Goal: Answer question/provide support

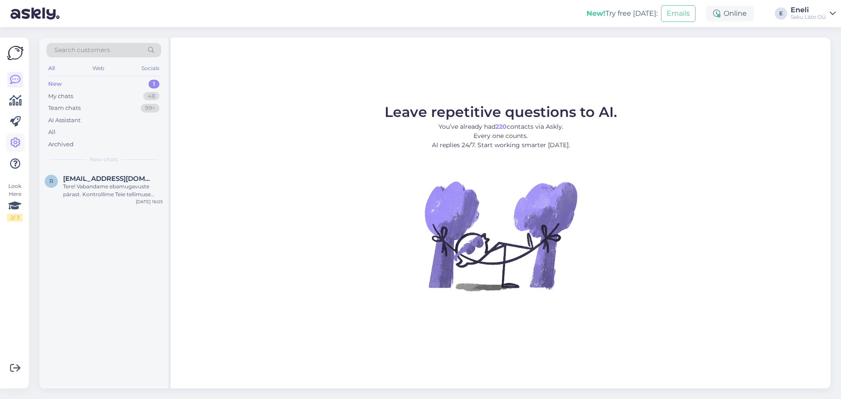
click at [13, 146] on icon at bounding box center [15, 143] width 11 height 11
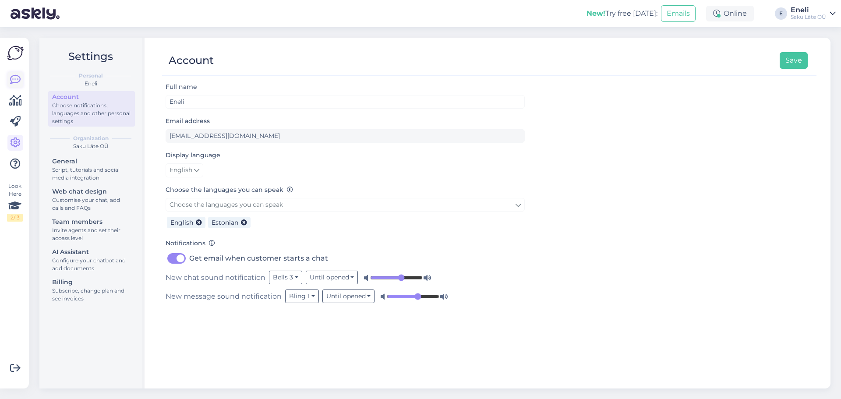
click at [14, 77] on icon at bounding box center [15, 79] width 11 height 11
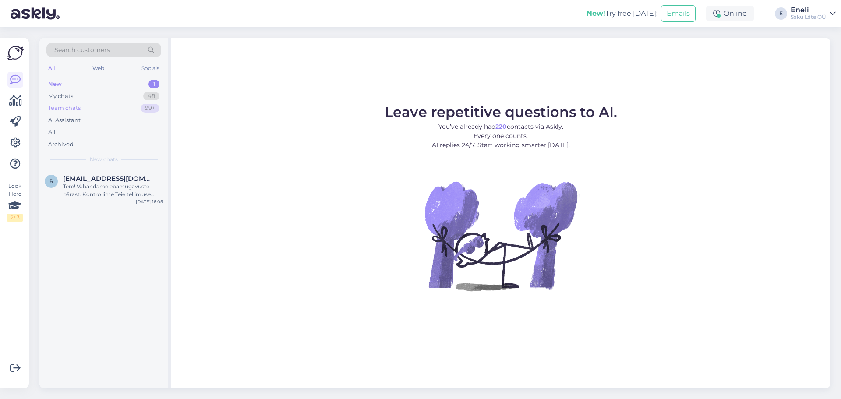
click at [60, 104] on div "Team chats" at bounding box center [64, 108] width 32 height 9
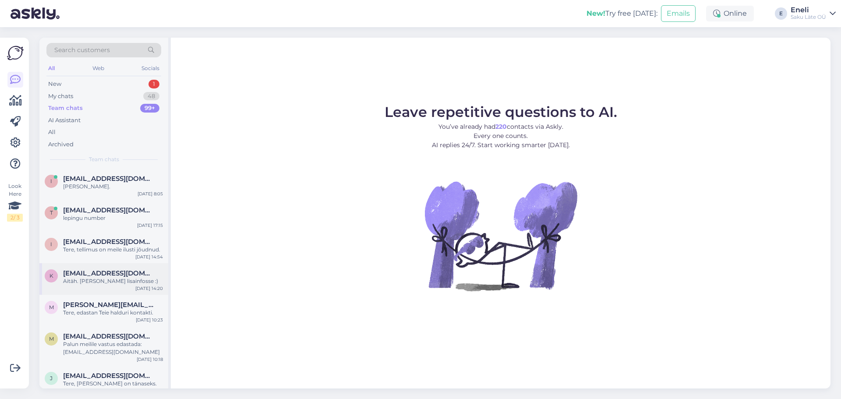
click at [96, 280] on div "Aitäh. [PERSON_NAME] lisainfosse :)" at bounding box center [113, 281] width 100 height 8
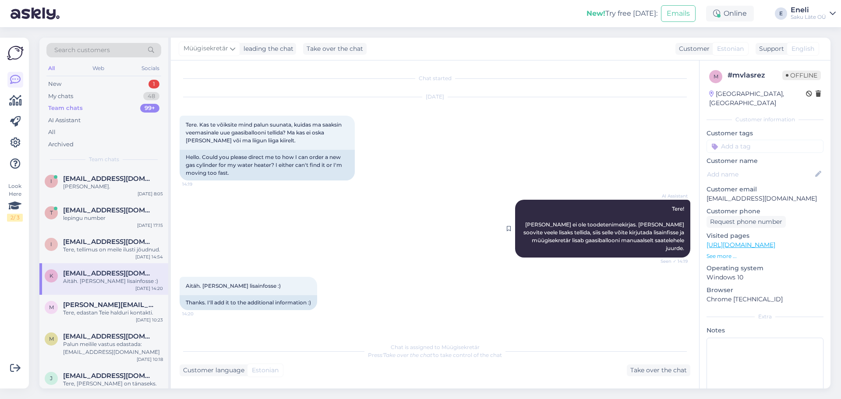
click at [600, 234] on span "Tere! [PERSON_NAME] ei ole toodetenimekirjas. [PERSON_NAME] soovite veele lisak…" at bounding box center [605, 228] width 162 height 46
click at [15, 142] on icon at bounding box center [15, 143] width 11 height 11
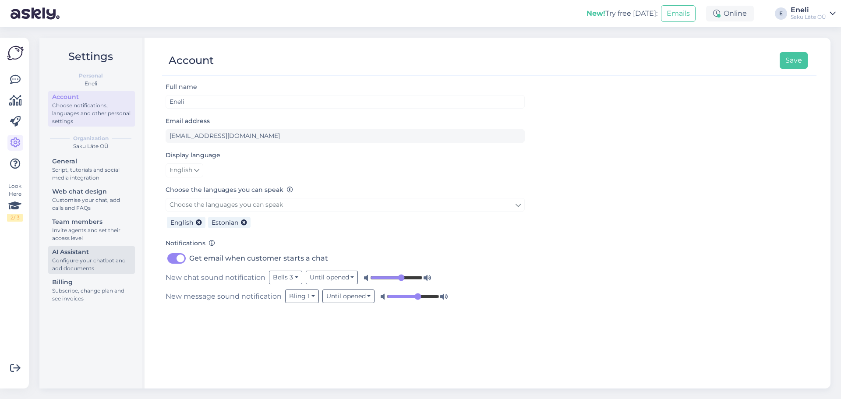
click at [85, 258] on div "Configure your chatbot and add documents" at bounding box center [91, 265] width 79 height 16
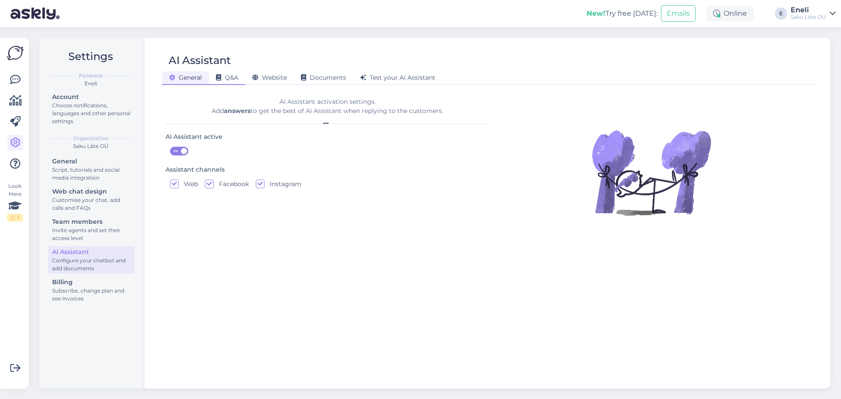
click at [240, 79] on div "Q&A" at bounding box center [227, 78] width 36 height 14
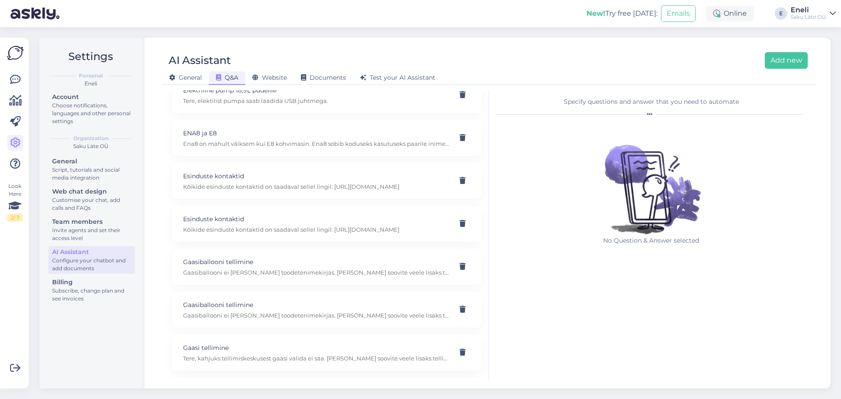
scroll to position [263, 0]
click at [274, 264] on p "Gaasiballooni tellimine" at bounding box center [316, 259] width 267 height 10
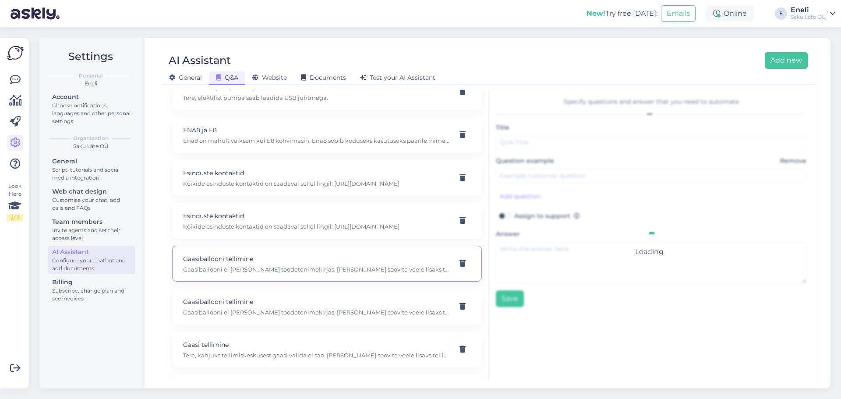
type input "Gaasiballooni tellimine"
type input "teen tellimuse vee kohta, aga ei leia tellimiskeskuskusest gaasiballooni tellim…"
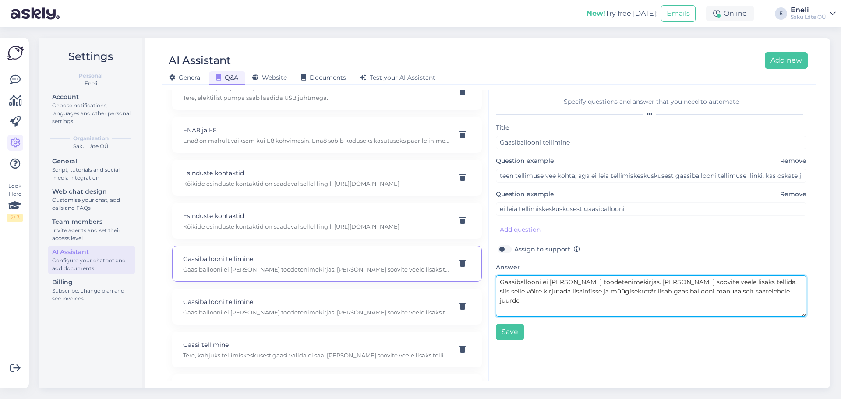
click at [590, 285] on textarea "Gaasiballooni ei [PERSON_NAME] toodetenimekirjas. [PERSON_NAME] soovite veele l…" at bounding box center [651, 296] width 311 height 41
click at [646, 283] on textarea "Gaasiballooni ei olegi toodete nimekirjas. [PERSON_NAME] soovite veele lisaks t…" at bounding box center [651, 296] width 311 height 41
click at [662, 283] on textarea "Gaasiballooni ei olegi toodete nimekirjas. Kui soovite veele lisaks tellida, si…" at bounding box center [651, 296] width 311 height 41
click at [696, 285] on textarea "Gaasiballooni ei olegi toodete nimekirjas. Kui soovite veele lisaks tellida, si…" at bounding box center [651, 296] width 311 height 41
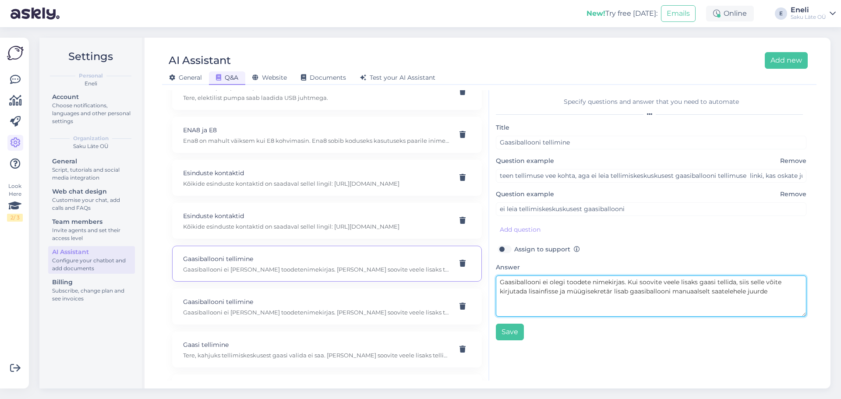
click at [549, 294] on textarea "Gaasiballooni ei olegi toodete nimekirjas. Kui soovite veele lisaks gaasi telli…" at bounding box center [651, 296] width 311 height 41
click at [785, 294] on textarea "Gaasiballooni ei olegi toodete nimekirjas. Kui soovite veele lisaks gaasi telli…" at bounding box center [651, 296] width 311 height 41
type textarea "Gaasiballooni ei olegi toodete nimekirjas. Kui soovite veele lisaks gaasi telli…"
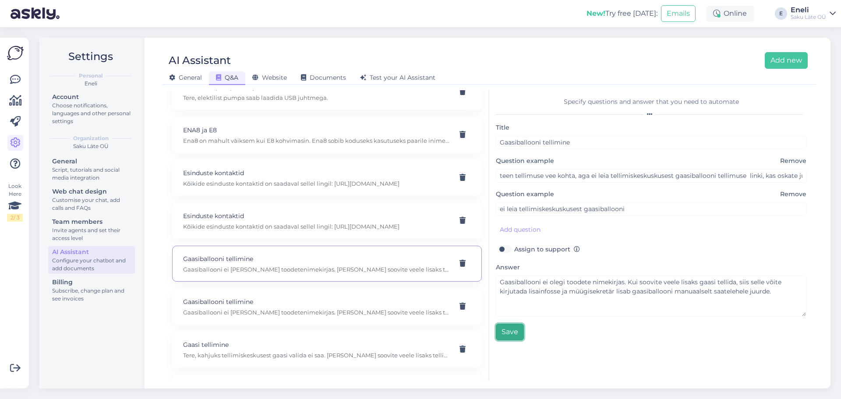
click at [509, 337] on button "Save" at bounding box center [510, 332] width 28 height 17
click at [286, 230] on p "Kõikide esinduste kontaktid on saadaval sellel lingil: [URL][DOMAIN_NAME]" at bounding box center [316, 227] width 267 height 8
type input "Esinduste kontaktid"
type textarea "Kõikide esinduste kontaktid on saadaval sellel lingil: [URL][DOMAIN_NAME]"
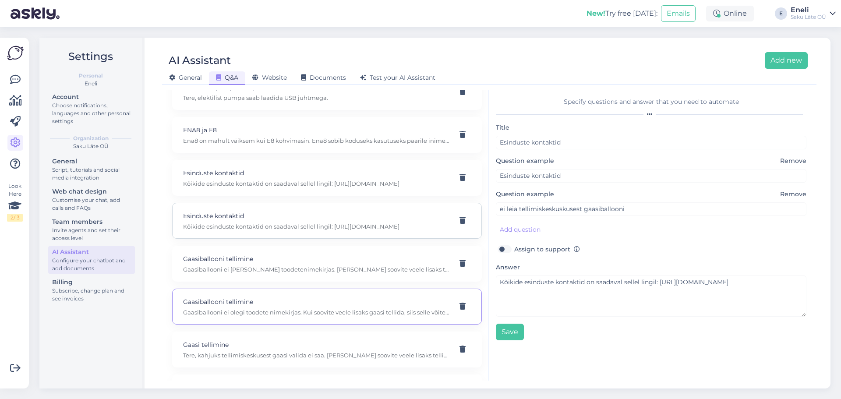
type input "palun tartu esinduse kontakti"
click at [270, 178] on p "Esinduste kontaktid" at bounding box center [316, 173] width 267 height 10
type input "kas ma [PERSON_NAME] tartu esinduse numbri"
type input "palun esinduse kontakti"
click at [264, 212] on div "Esinduste kontaktid Kõikide esinduste kontaktid on saadaval sellel lingil: [URL…" at bounding box center [327, 221] width 310 height 36
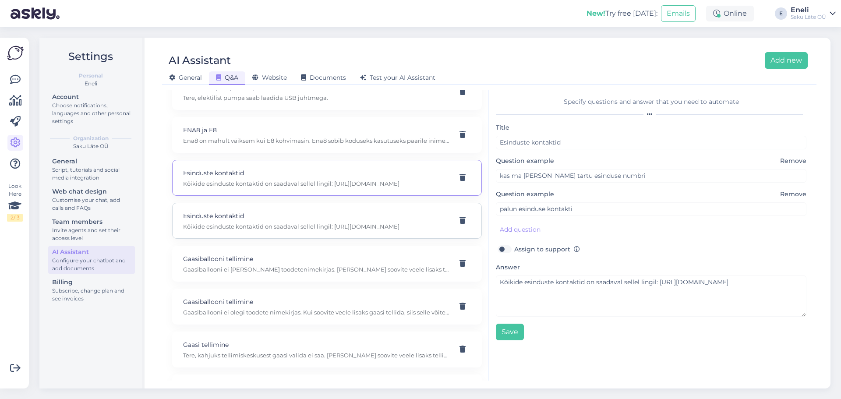
type input "Esinduste kontaktid"
type input "palun tartu esinduse kontakti"
click at [265, 188] on p "Kõikide esinduste kontaktid on saadaval sellel lingil: [URL][DOMAIN_NAME]" at bounding box center [316, 184] width 267 height 8
type input "kas ma [PERSON_NAME] tartu esinduse numbri"
type input "palun esinduse kontakti"
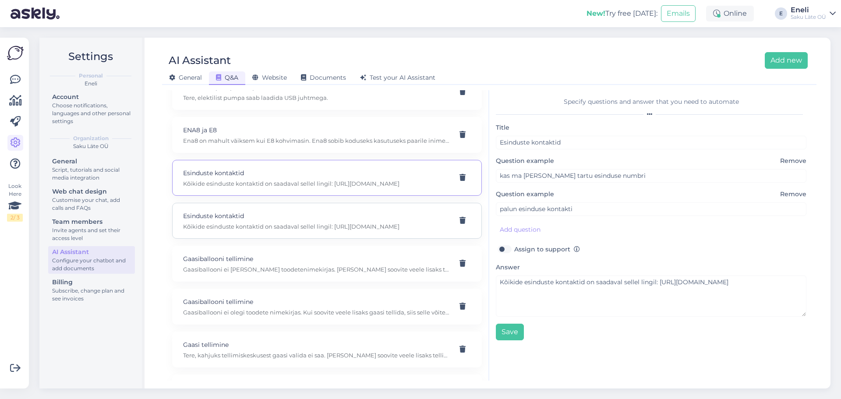
click at [265, 221] on p "Esinduste kontaktid" at bounding box center [316, 216] width 267 height 10
type input "Esinduste kontaktid"
type input "palun tartu esinduse kontakti"
click at [330, 178] on p "Esinduste kontaktid" at bounding box center [316, 173] width 267 height 10
type input "kas ma [PERSON_NAME] tartu esinduse numbri"
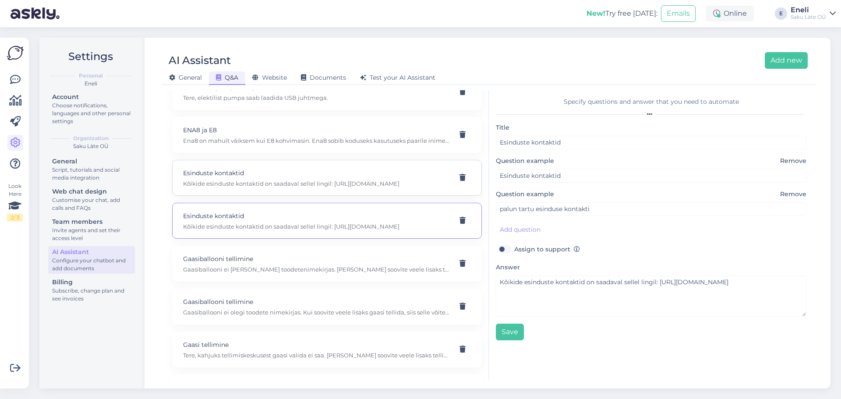
type input "palun esinduse kontakti"
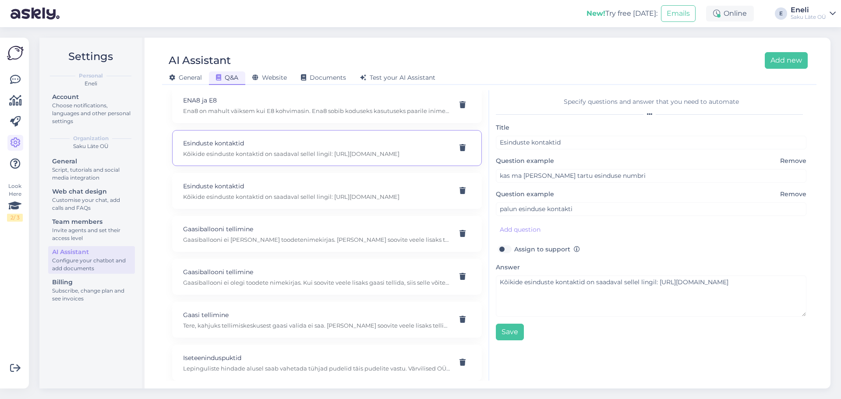
scroll to position [307, 0]
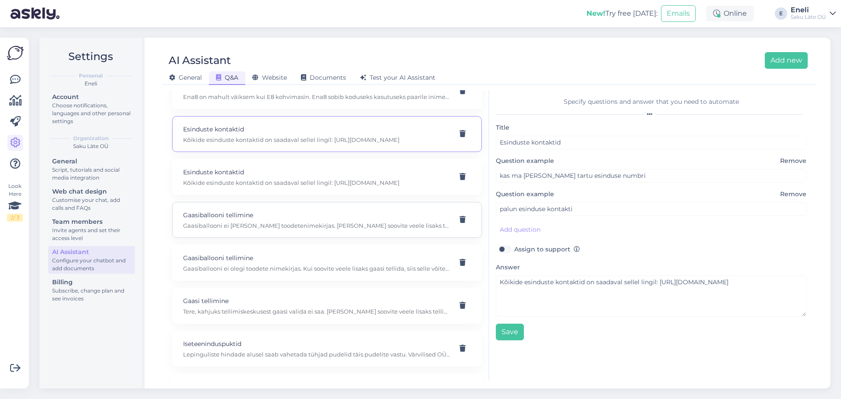
click at [289, 230] on p "Gaasiballooni ei [PERSON_NAME] toodetenimekirjas. [PERSON_NAME] soovite veele l…" at bounding box center [316, 226] width 267 height 8
type input "Gaasiballooni tellimine"
type input "teen tellimuse vee kohta, aga ei leia tellimiskeskuskusest gaasiballooni tellim…"
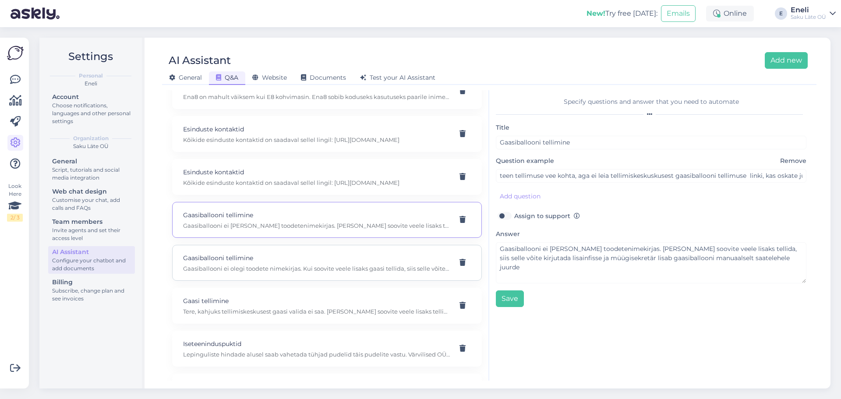
click at [338, 272] on p "Gaasiballooni ei olegi toodete nimekirjas. Kui soovite veele lisaks gaasi telli…" at bounding box center [316, 269] width 267 height 8
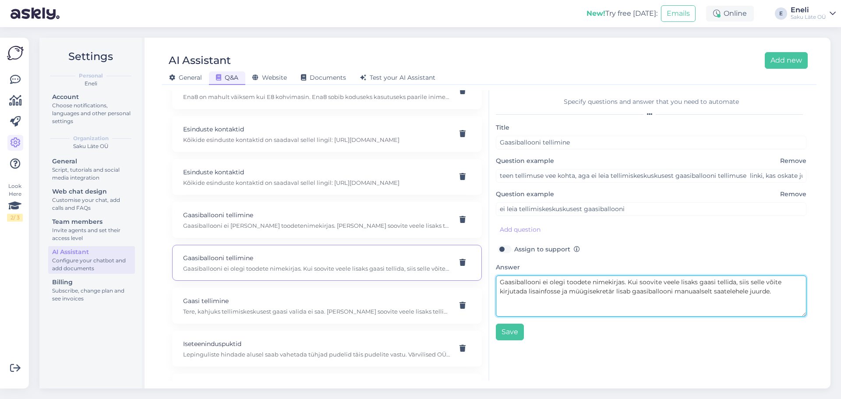
drag, startPoint x: 778, startPoint y: 295, endPoint x: 492, endPoint y: 280, distance: 286.0
click at [492, 280] on div "Specify questions and answer that you need to automate Title Gaasiballooni tell…" at bounding box center [651, 235] width 324 height 290
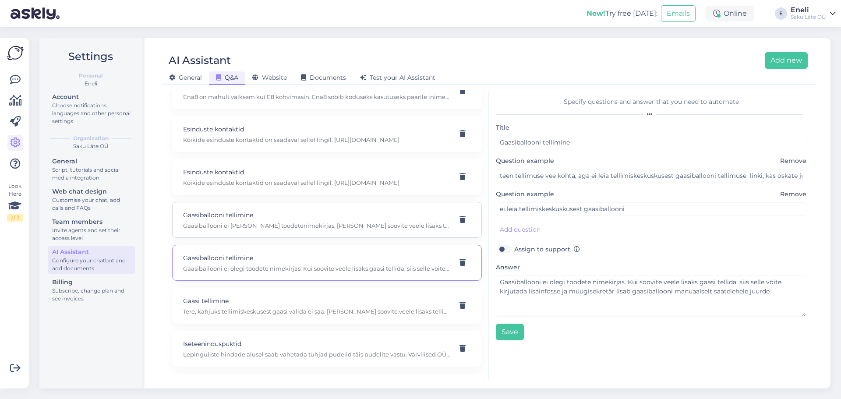
click at [280, 220] on p "Gaasiballooni tellimine" at bounding box center [316, 215] width 267 height 10
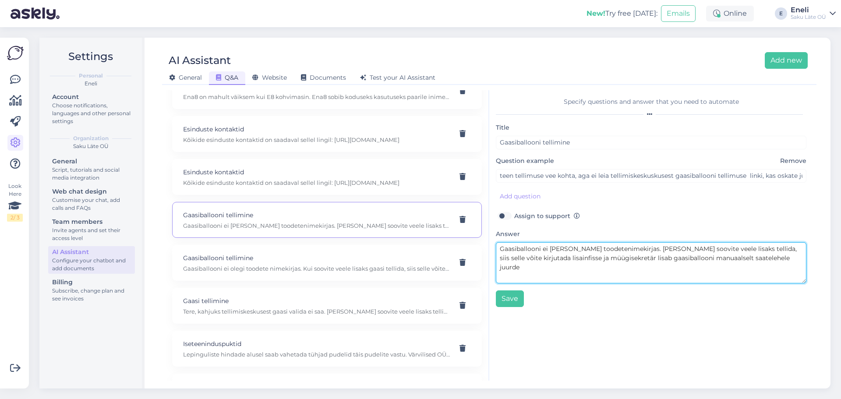
click at [563, 250] on textarea "Gaasiballooni ei [PERSON_NAME] toodetenimekirjas. [PERSON_NAME] soovite veele l…" at bounding box center [651, 262] width 311 height 41
paste textarea "nimekirjas. Kui soovite veele lisaks gaasi tellida, siis selle võite kirjutada …"
type textarea "Gaasiballooni ei olegi toodete nimekirjas. Kui soovite veele lisaks gaasi telli…"
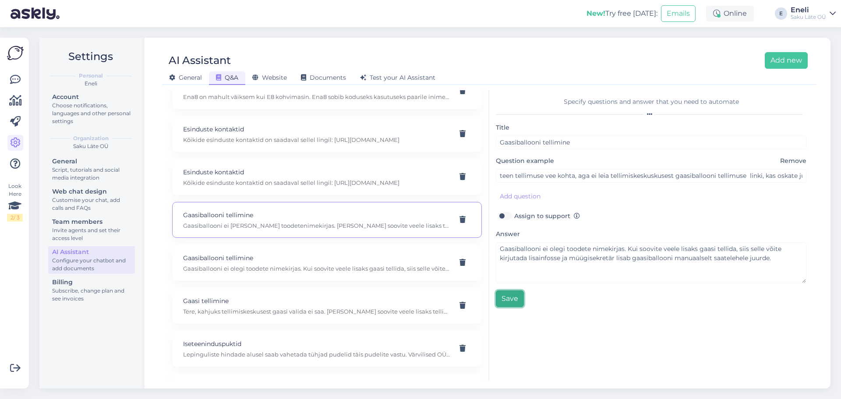
click at [513, 296] on button "Save" at bounding box center [510, 298] width 28 height 17
click at [283, 315] on p "Tere, kahjuks tellimiskeskusest gaasi valida ei saa. [PERSON_NAME] soovite veel…" at bounding box center [316, 312] width 267 height 8
type input "Gaasi tellimine"
type input "Tahaks gaasi tellida aga ei leia ülesse"
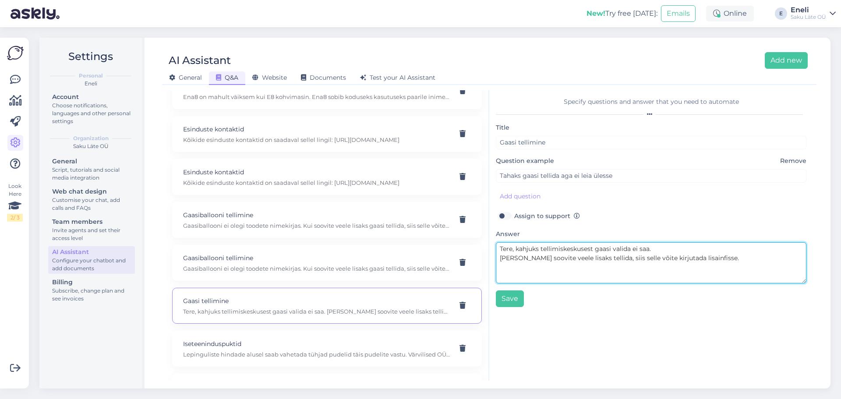
click at [699, 260] on textarea "Tere, kahjuks tellimiskeskusest gaasi valida ei saa. [PERSON_NAME] soovite veel…" at bounding box center [651, 262] width 311 height 41
drag, startPoint x: 715, startPoint y: 257, endPoint x: 447, endPoint y: 237, distance: 269.3
click at [452, 240] on div "Make AI Assistant answer 24/7 in any language, easily. Click 'Add new' to add q…" at bounding box center [490, 235] width 648 height 290
paste textarea "Gaasiballooni ei olegi toodete nimekirjas. Kui soovite veele lisaks gaasi telli…"
type textarea "Gaasiballooni ei olegi toodete nimekirjas. Kui soovite veele lisaks gaasi telli…"
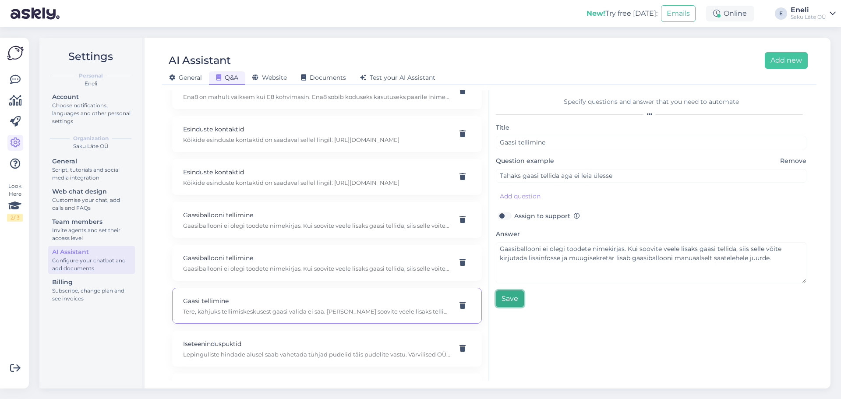
click at [512, 293] on button "Save" at bounding box center [510, 298] width 28 height 17
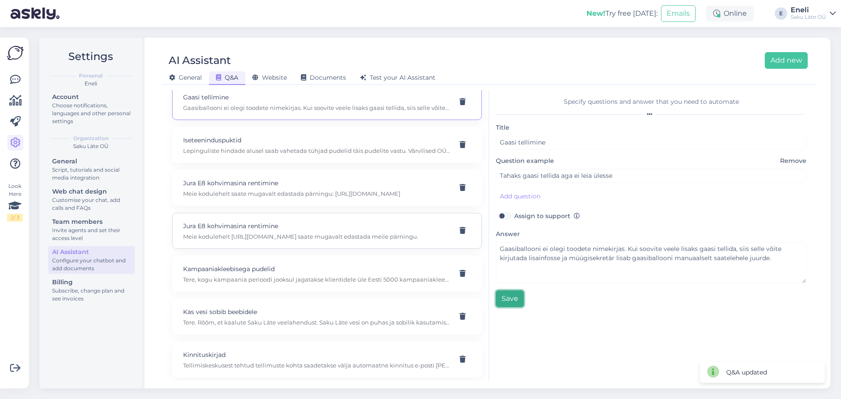
scroll to position [526, 0]
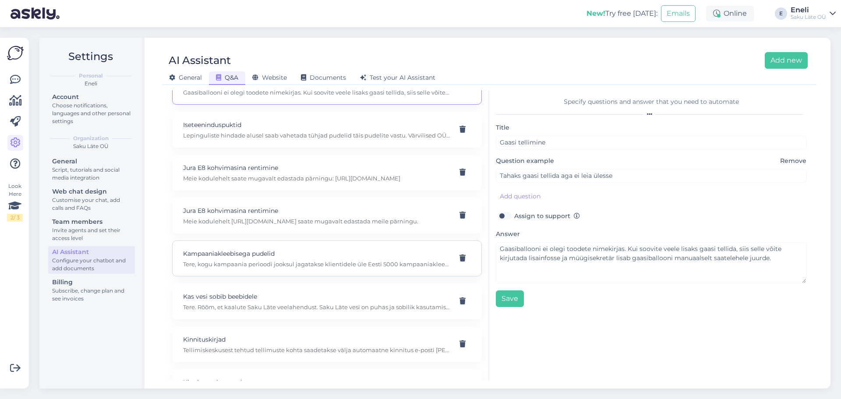
click at [240, 268] on p "Tere, kogu kampaania perioodi jooksul jagatakse klientidele üle Eesti 5000 kamp…" at bounding box center [316, 264] width 267 height 8
type input "Kampaaniakleebisega pudelid"
type input "Teil [DATE] kampaania. Tellisin [PERSON_NAME] 4 pudelit vett,aga mitte ühelgi e…"
type textarea "Tere, kogu kampaania perioodi jooksul jagatakse klientidele üle Eesti 5000 kamp…"
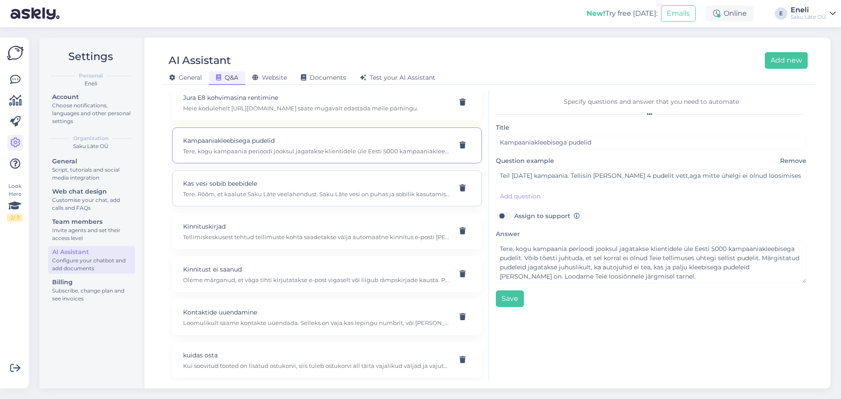
scroll to position [657, 0]
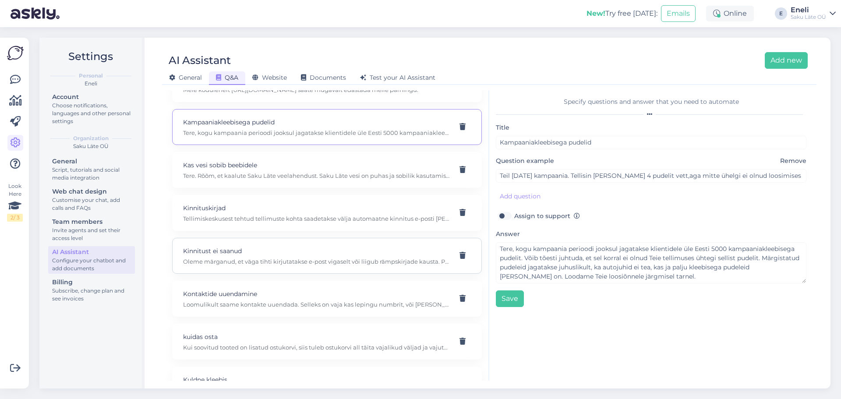
click at [252, 265] on p "Oleme märganud, et väga tihti kirjutatakse e-post vigaselt või liigub rämpskirj…" at bounding box center [316, 262] width 267 height 8
type input "Kinnitust ei saanud"
type input "Miks tellimuse kinnitused ja uudiskirjad kunagi minuni ei jõua?"
type textarea "Oleme märganud, et väga tihti kirjutatakse e-post vigaselt või liigub rämpskirj…"
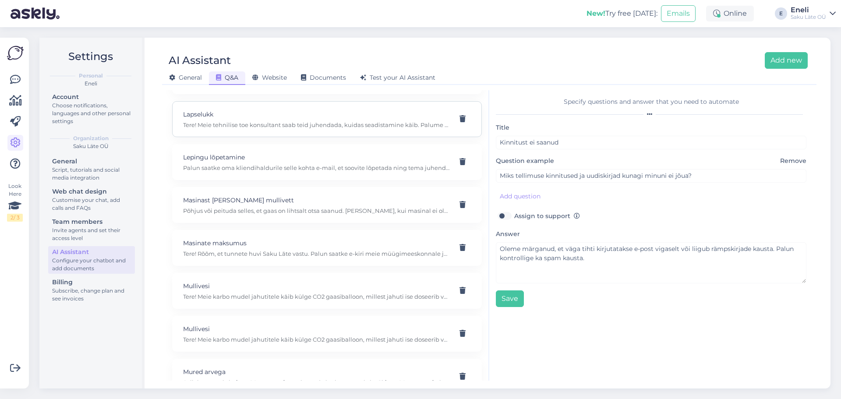
scroll to position [1095, 0]
click at [247, 300] on p "Tere! Meie karbo mudel jahutitele käib külge CO2 gaasiballoon, millest jahuti i…" at bounding box center [316, 296] width 267 height 8
type input "Mullivesi"
type input "kuidas saavutate mullivee? Kas garboniseerimisega või teisiti?"
type textarea "Tere! Meie karbo mudel jahutitele käib külge CO2 gaasiballoon, millest jahuti i…"
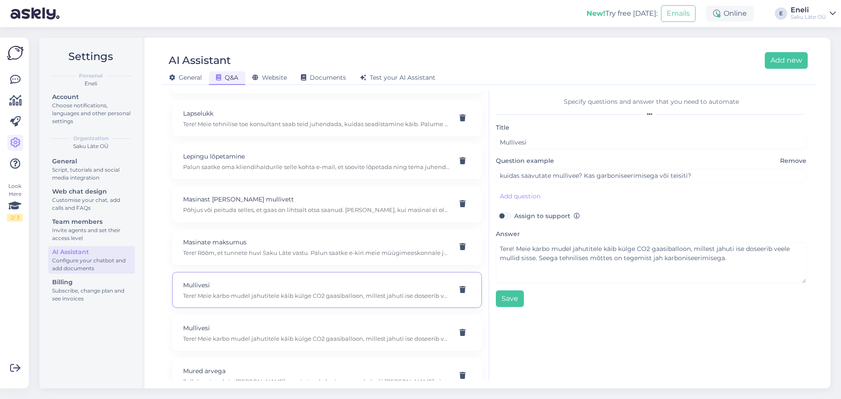
click at [14, 53] on img at bounding box center [15, 53] width 17 height 17
